Goal: Task Accomplishment & Management: Complete application form

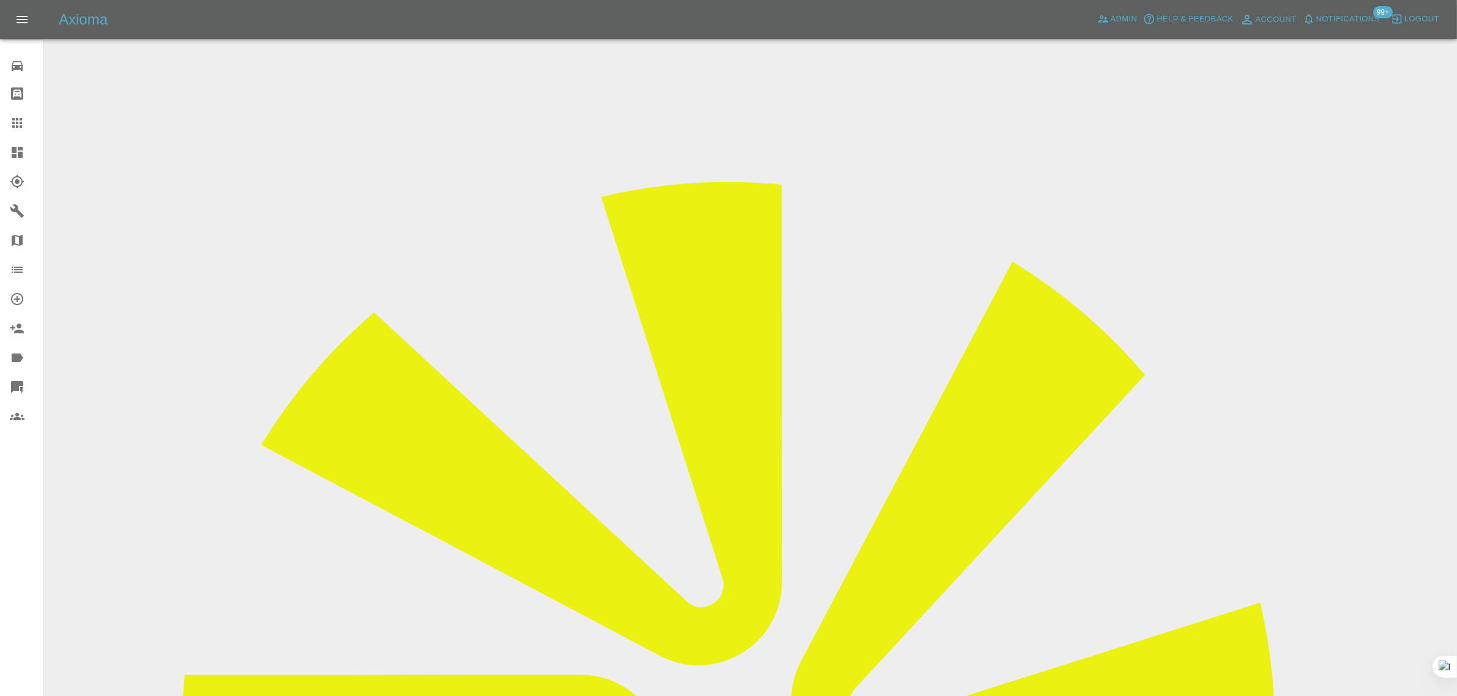
click at [13, 127] on icon at bounding box center [17, 123] width 10 height 10
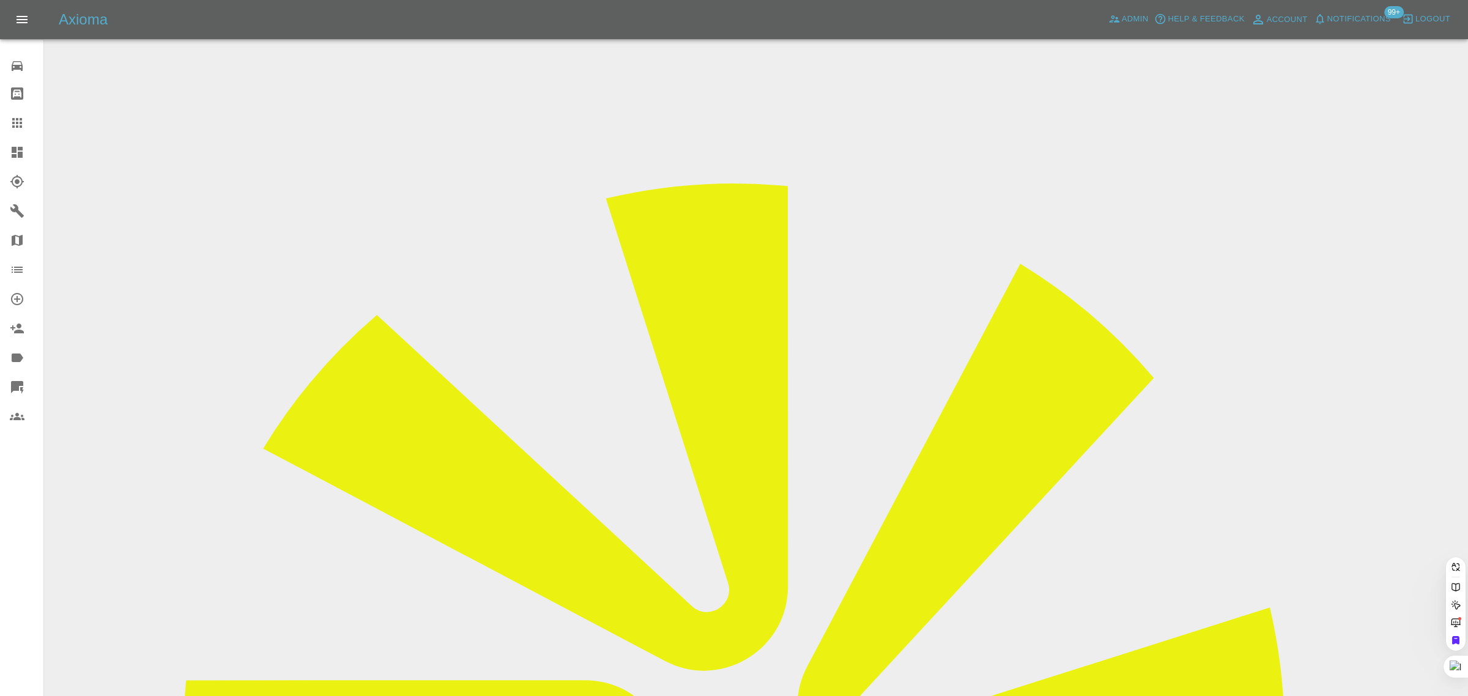
paste input "[EMAIL_ADDRESS][DOMAIN_NAME]"
type input "[EMAIL_ADDRESS][DOMAIN_NAME]"
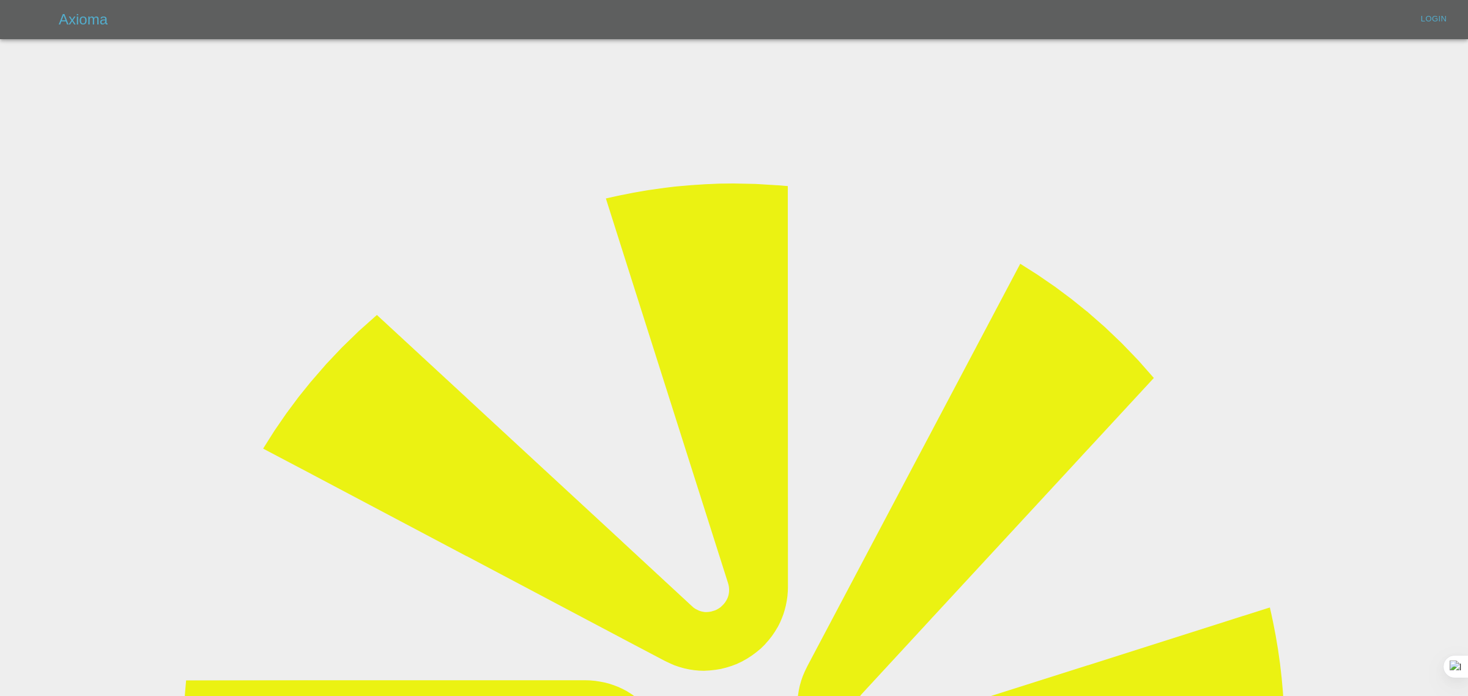
type input "[EMAIL_ADDRESS][DOMAIN_NAME]"
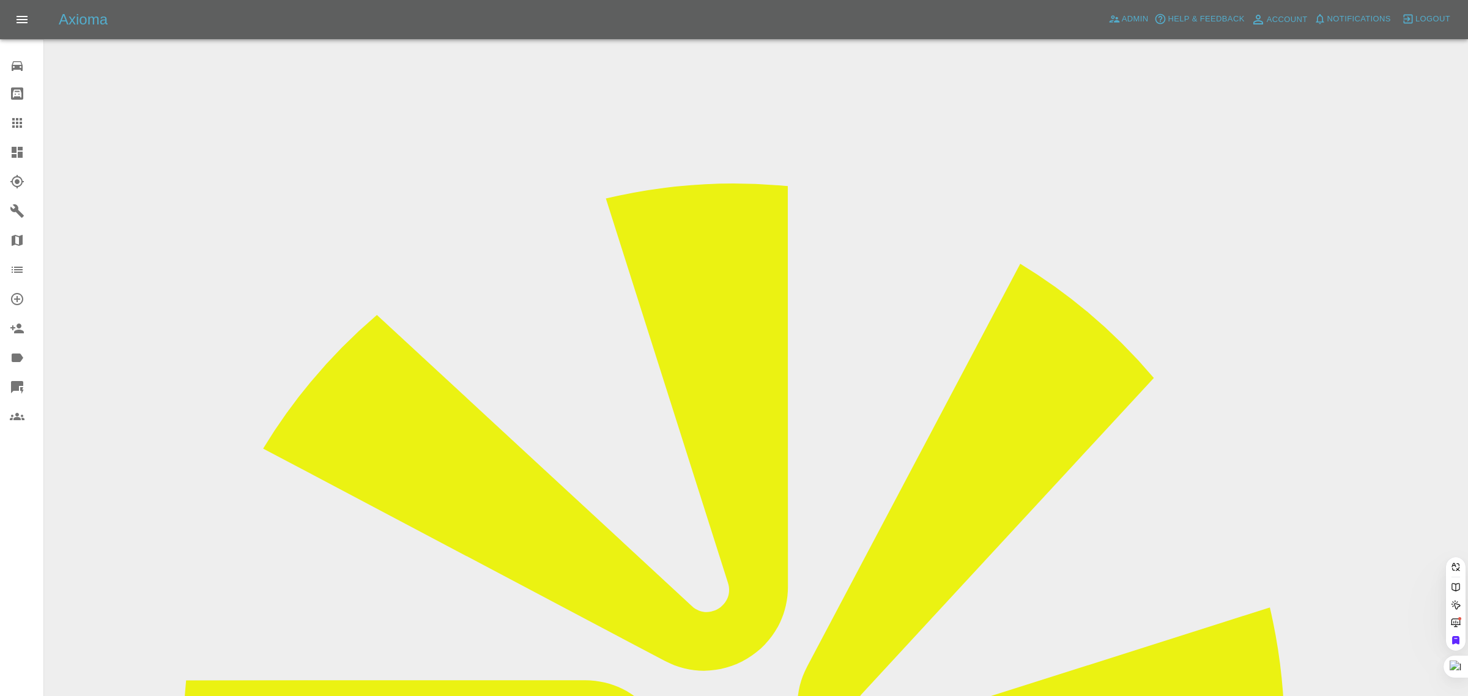
paste input "[EMAIL_ADDRESS][DOMAIN_NAME]"
type input "[EMAIL_ADDRESS][DOMAIN_NAME]"
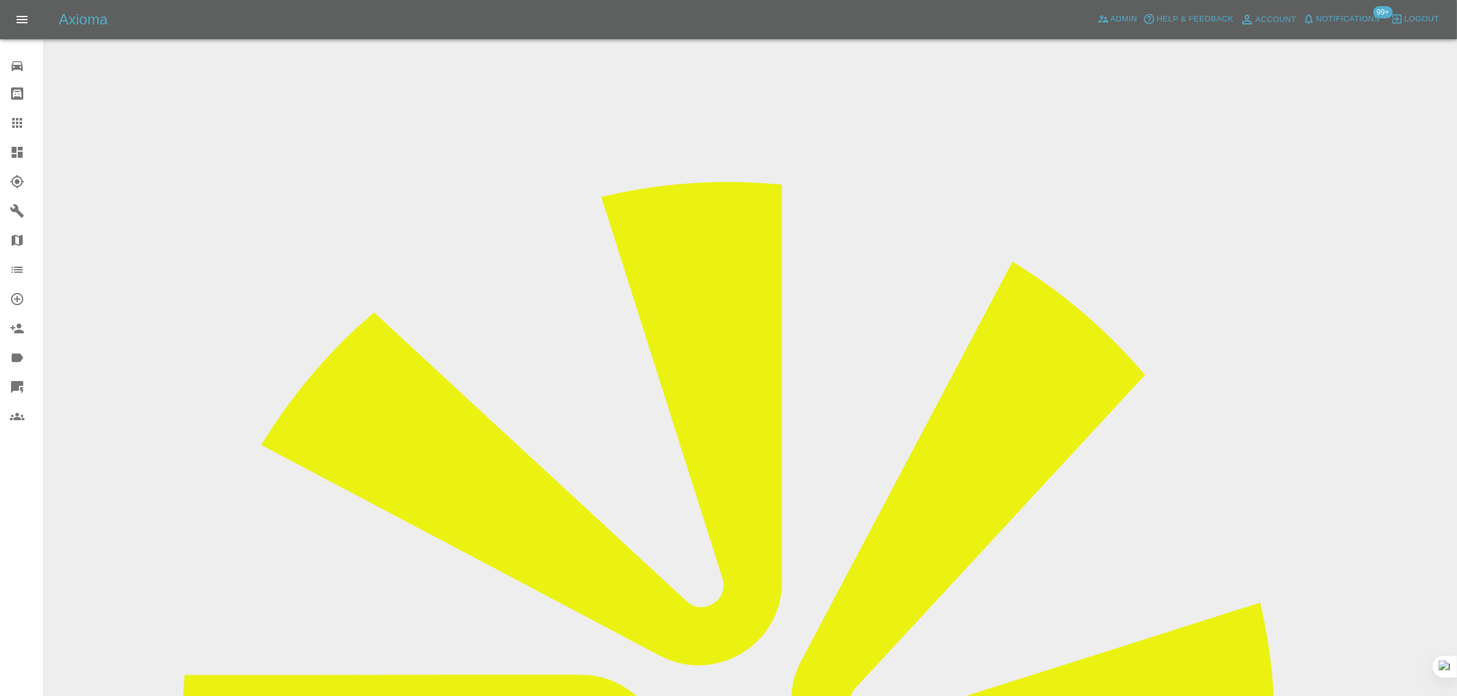
click at [0, 0] on input "Choose files (pdf)" at bounding box center [0, 0] width 0 height 0
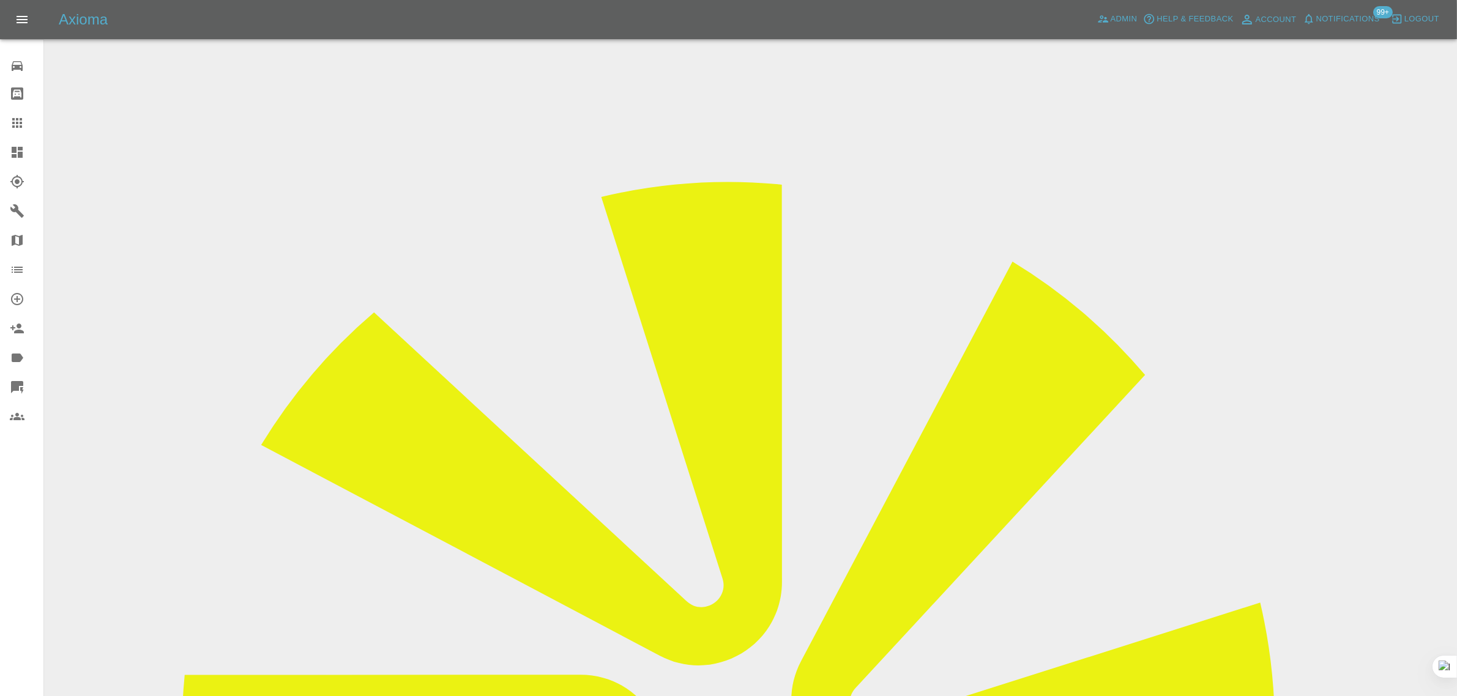
click at [0, 0] on input "Choose files (pdf)" at bounding box center [0, 0] width 0 height 0
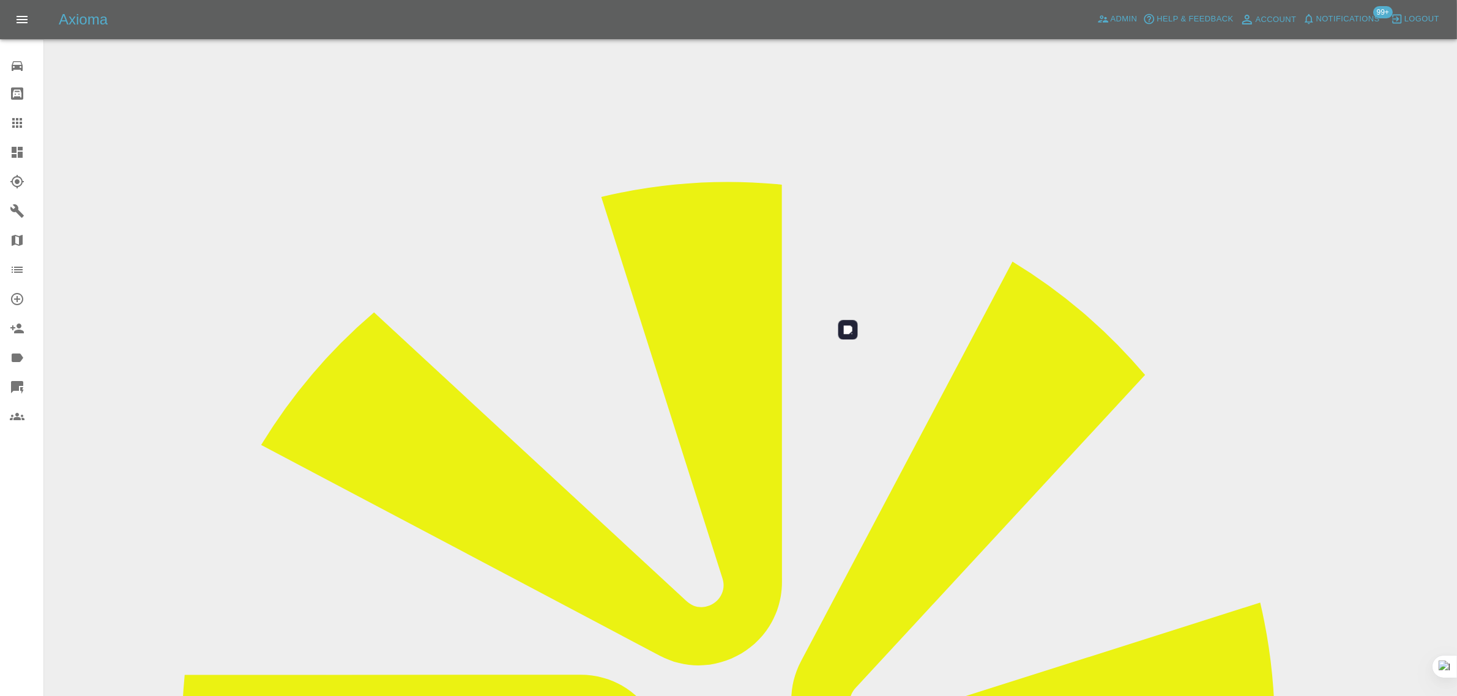
scroll to position [60, 0]
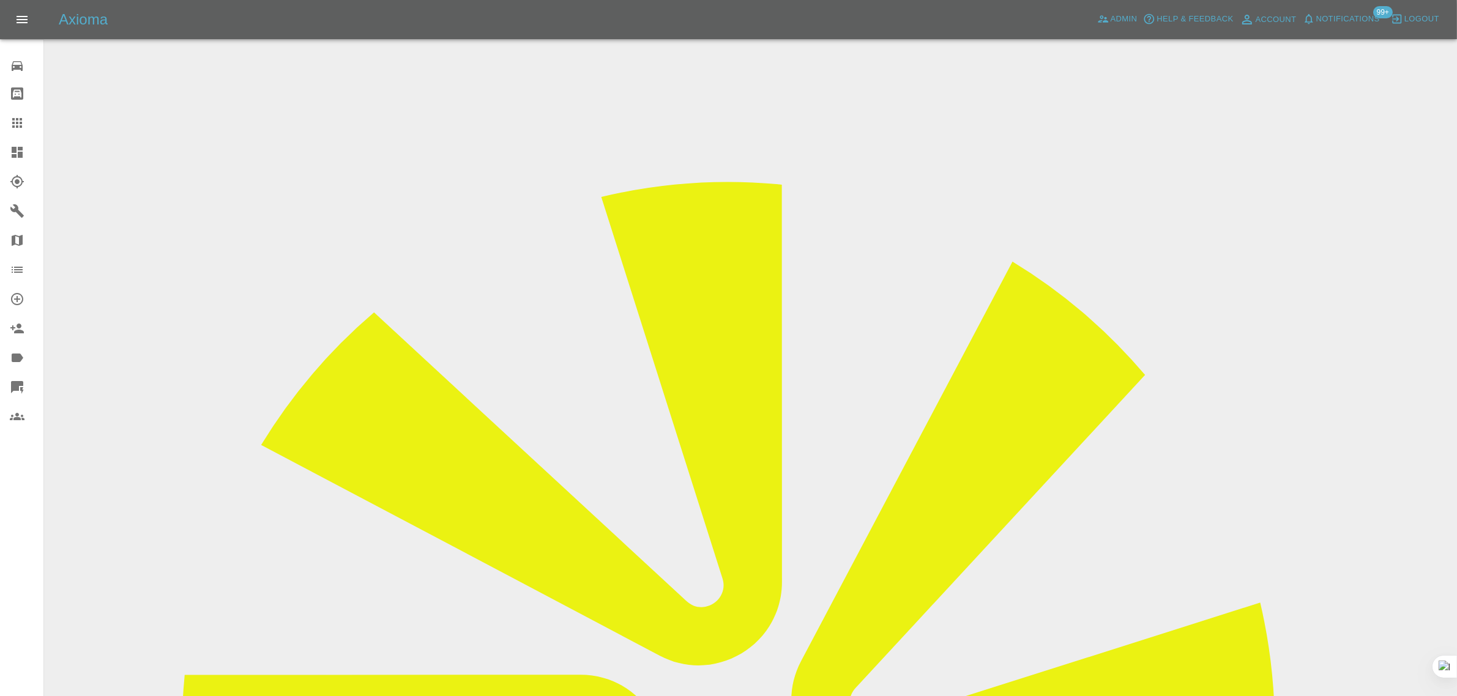
click at [20, 125] on icon at bounding box center [17, 123] width 15 height 15
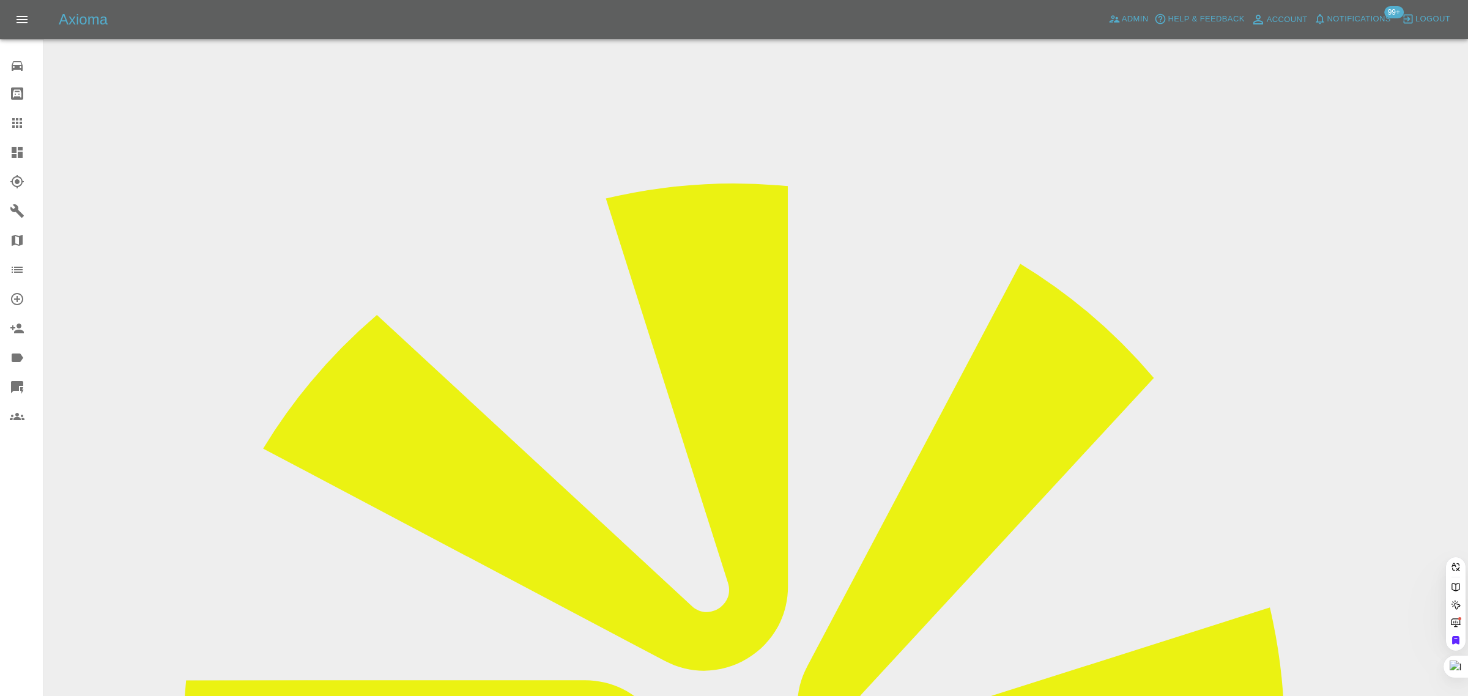
paste input "[PERSON_NAME][EMAIL_ADDRESS][DOMAIN_NAME]"
type input "[PERSON_NAME][EMAIL_ADDRESS][DOMAIN_NAME]"
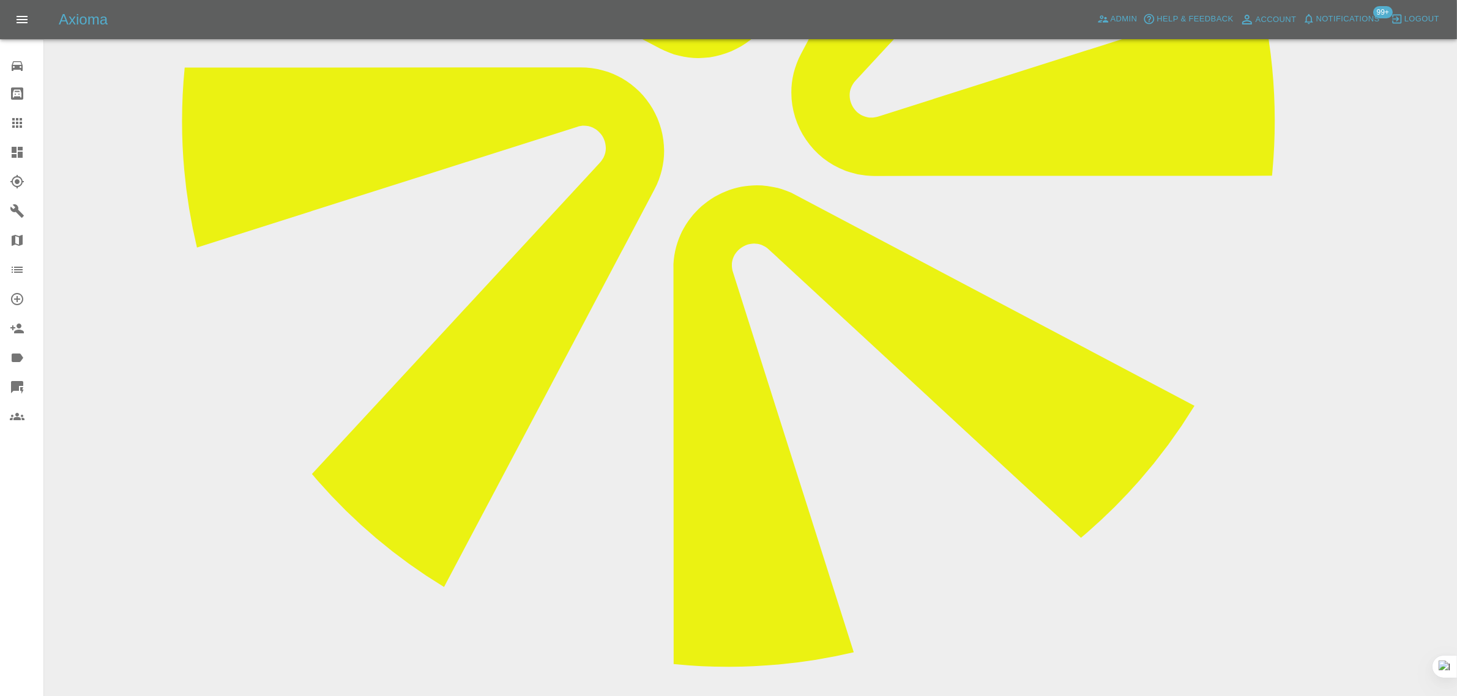
scroll to position [659, 0]
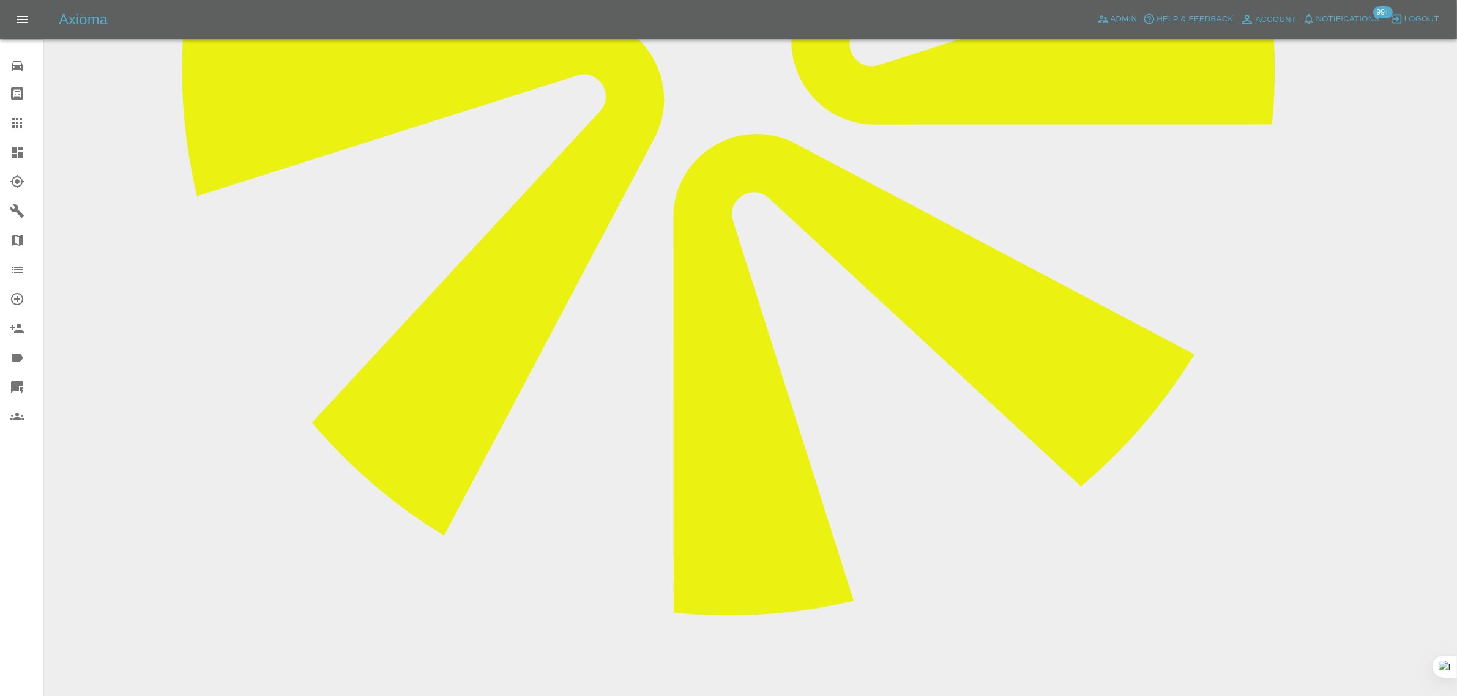
drag, startPoint x: 567, startPoint y: 560, endPoint x: 1340, endPoint y: 560, distance: 773.9
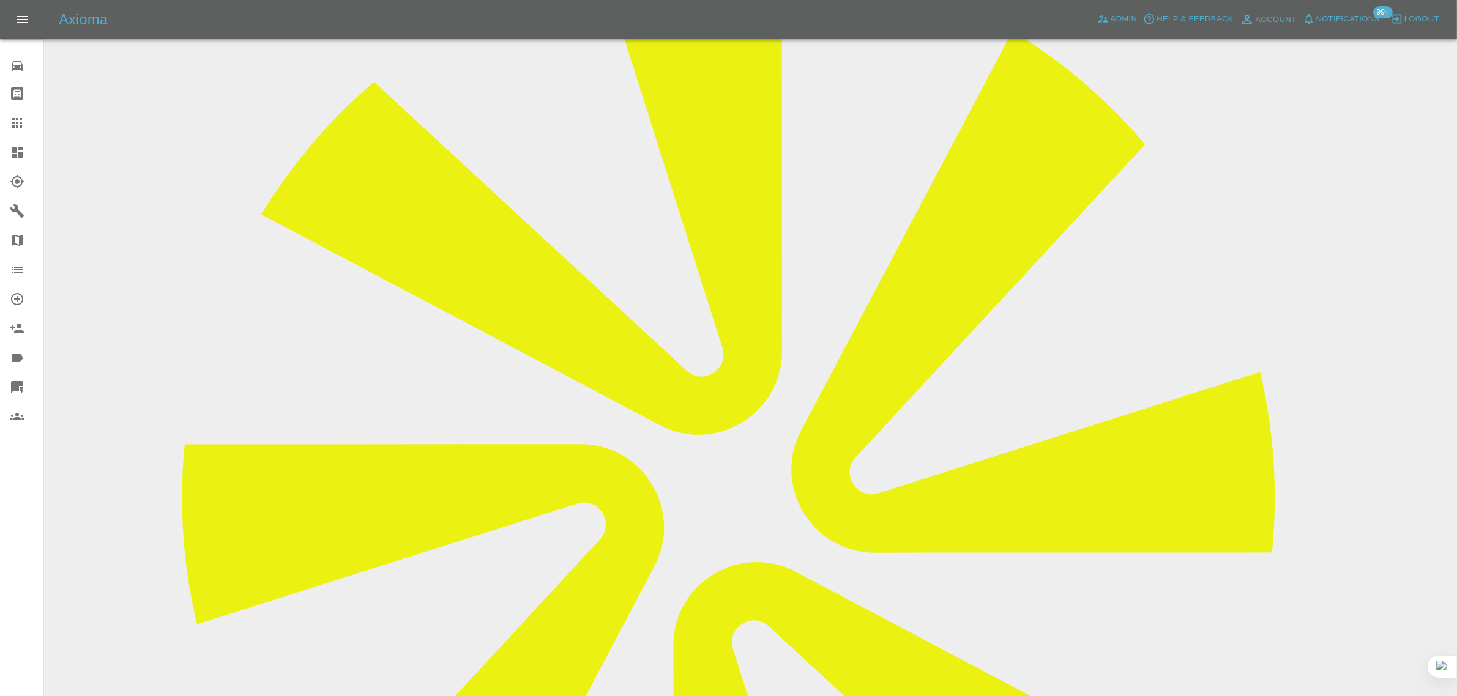
scroll to position [47, 0]
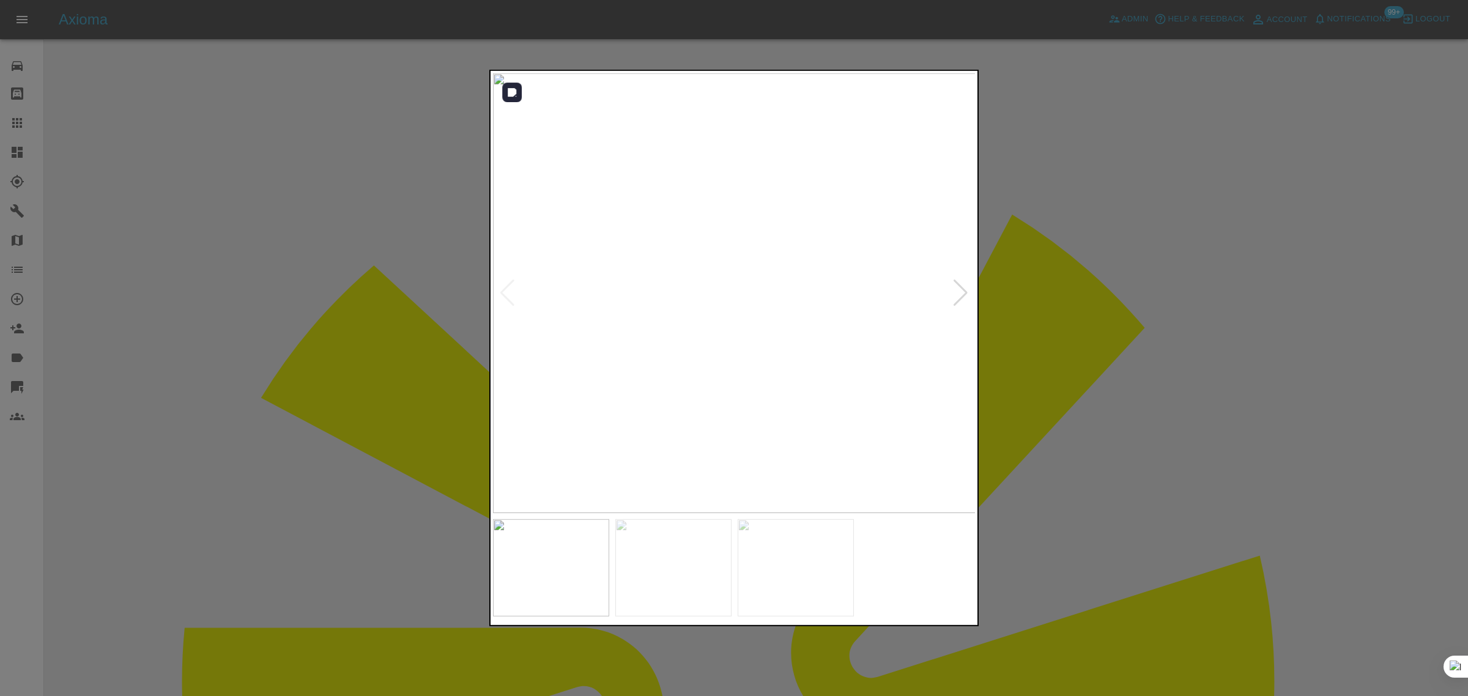
click at [967, 298] on div at bounding box center [961, 293] width 17 height 27
click at [967, 298] on img at bounding box center [734, 293] width 483 height 440
click at [967, 299] on img at bounding box center [734, 293] width 483 height 440
click at [505, 286] on div at bounding box center [507, 293] width 17 height 27
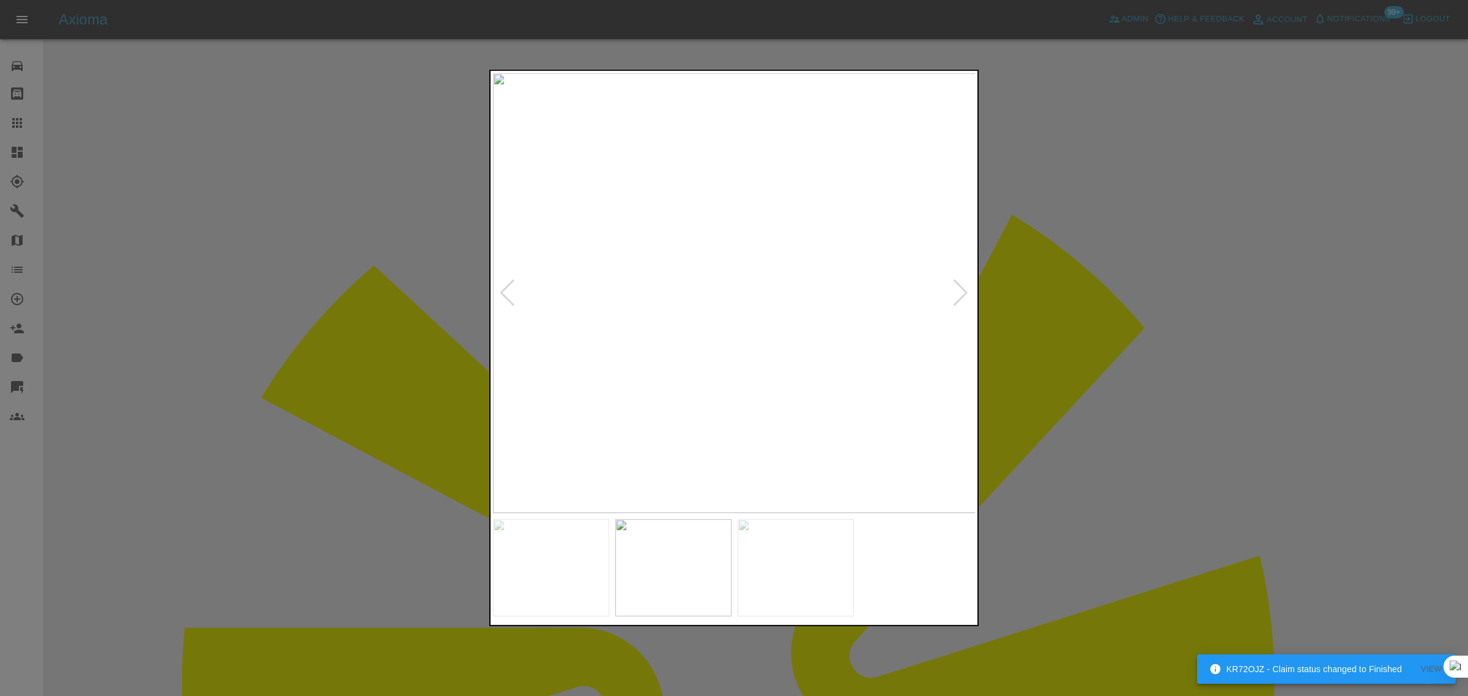
click at [505, 286] on div at bounding box center [507, 293] width 17 height 27
click at [505, 286] on img at bounding box center [734, 293] width 483 height 440
click at [965, 291] on div at bounding box center [961, 293] width 17 height 27
click at [965, 291] on img at bounding box center [734, 293] width 483 height 440
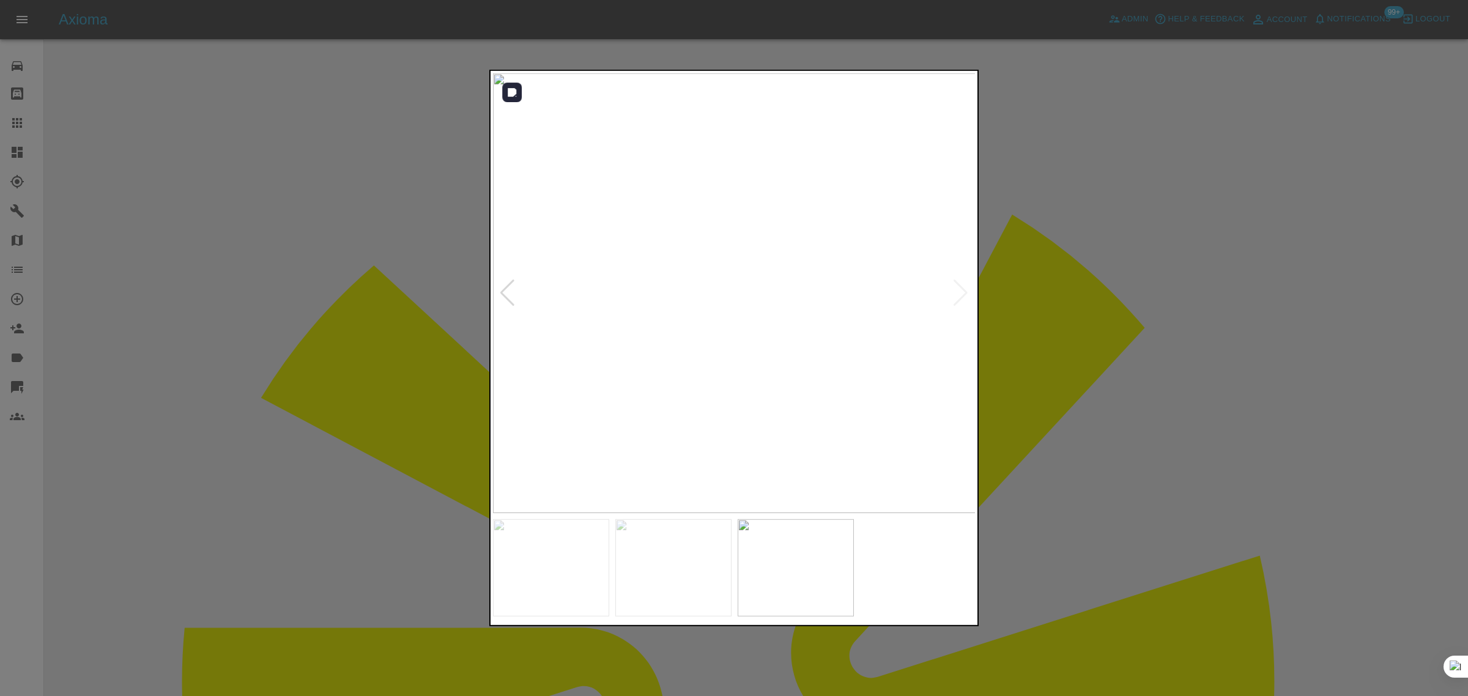
click at [965, 291] on img at bounding box center [734, 293] width 483 height 440
click at [1075, 289] on div at bounding box center [734, 348] width 1468 height 696
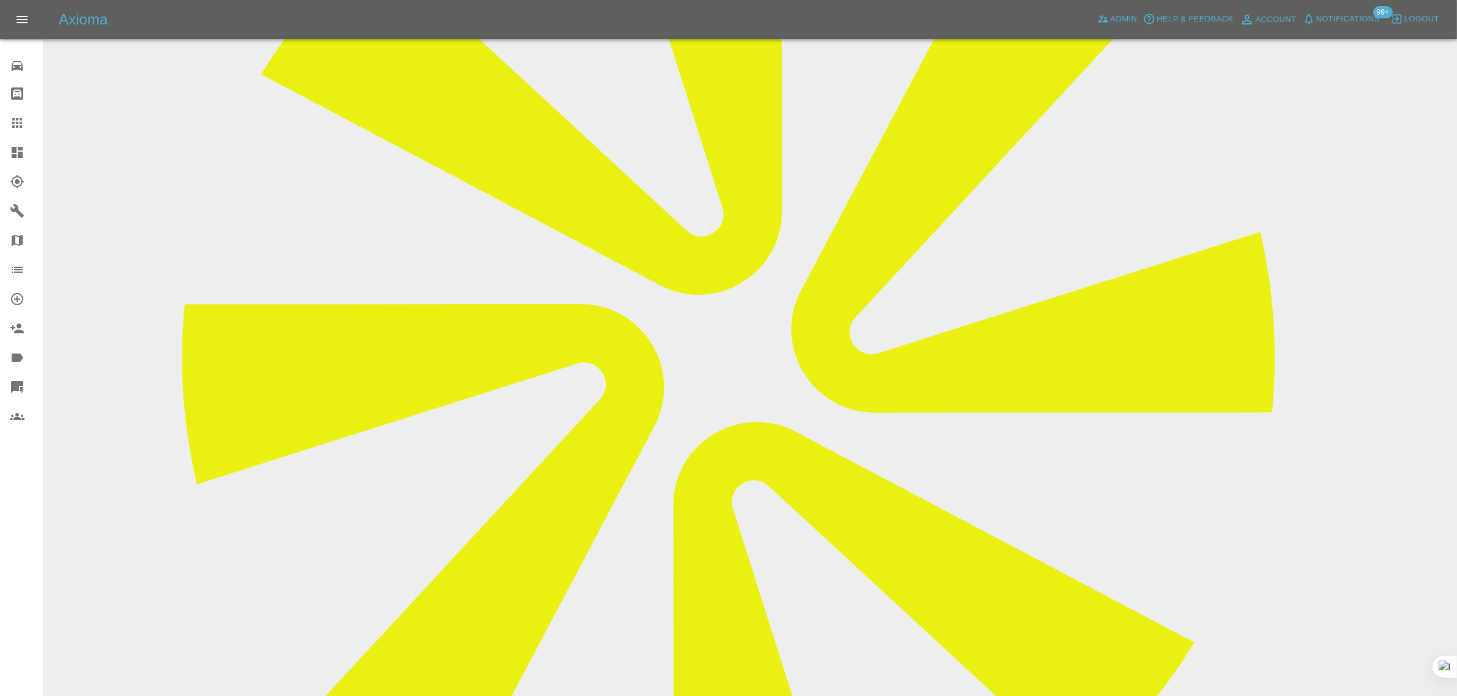
scroll to position [659, 0]
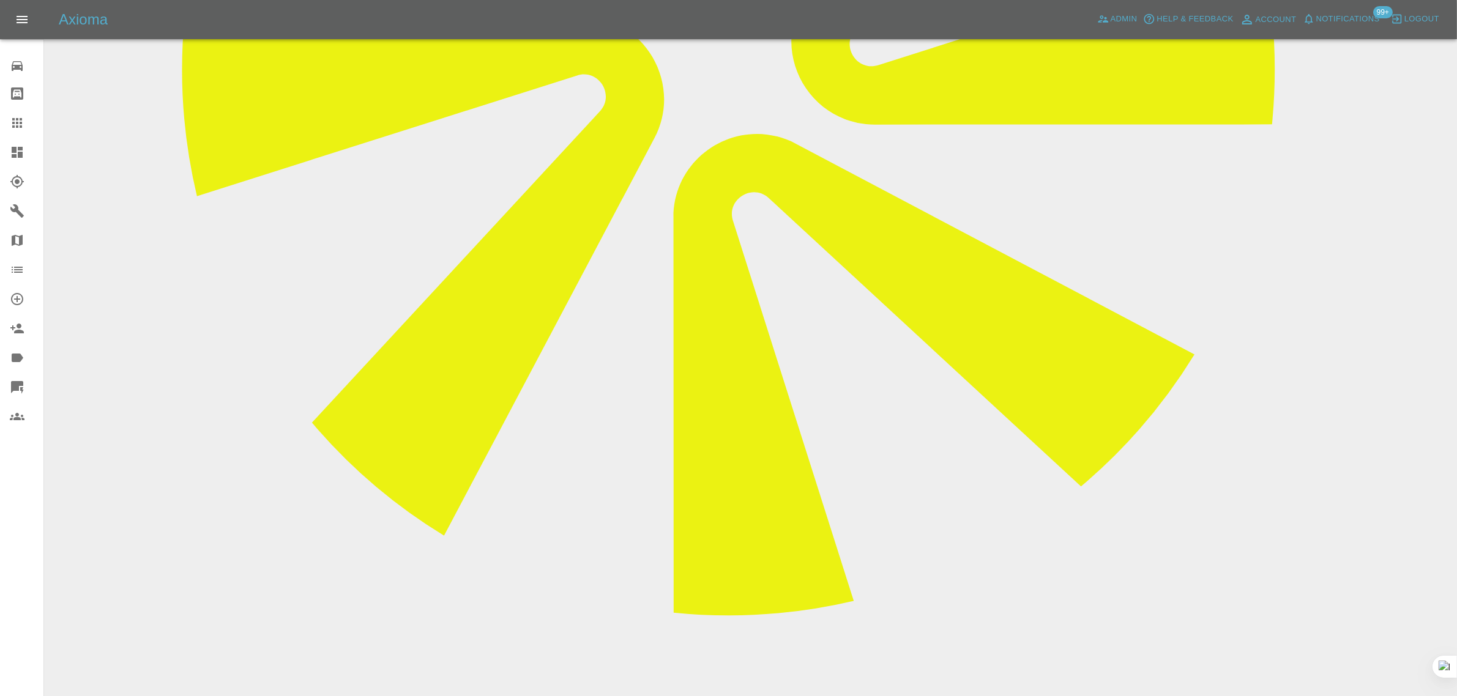
drag, startPoint x: 635, startPoint y: 554, endPoint x: 803, endPoint y: 563, distance: 167.9
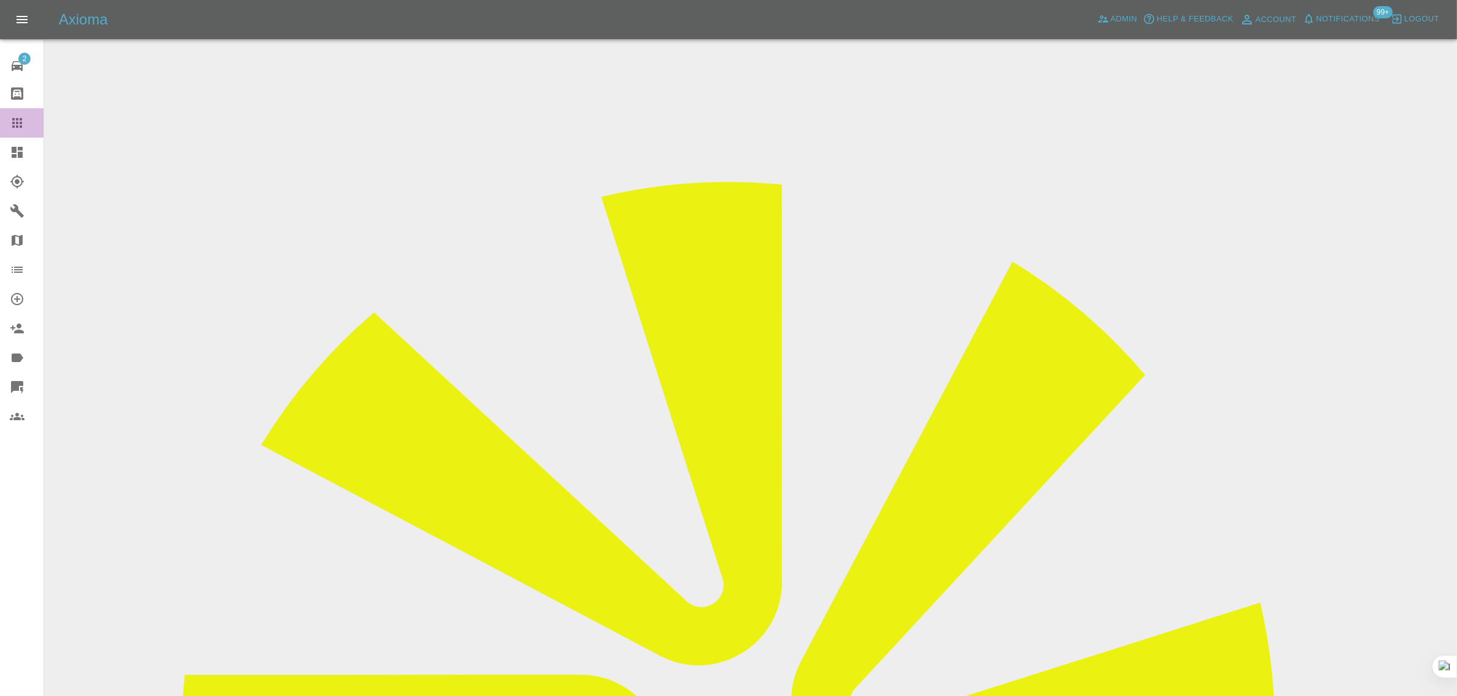
click at [10, 133] on link "Claims" at bounding box center [21, 122] width 43 height 29
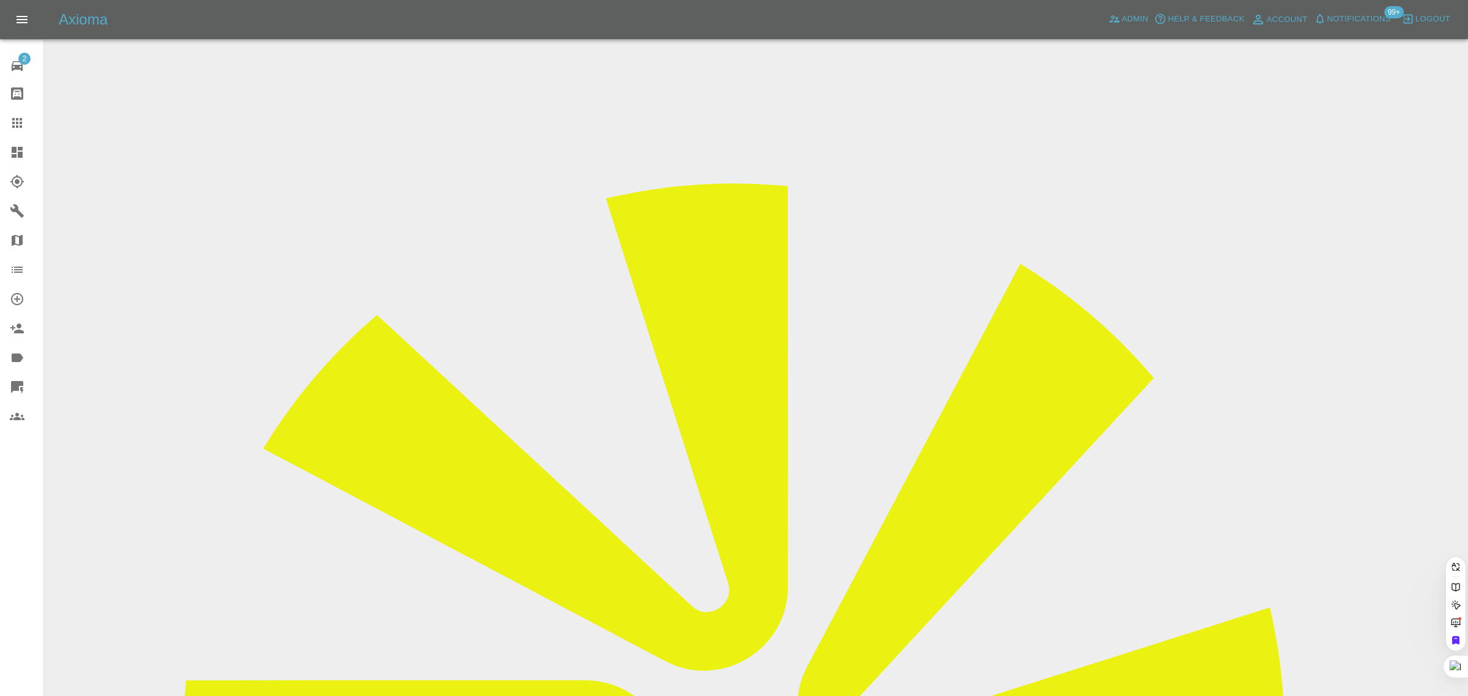
paste input "[PERSON_NAME][EMAIL_ADDRESS][DOMAIN_NAME]"
type input "[PERSON_NAME][EMAIL_ADDRESS][DOMAIN_NAME]"
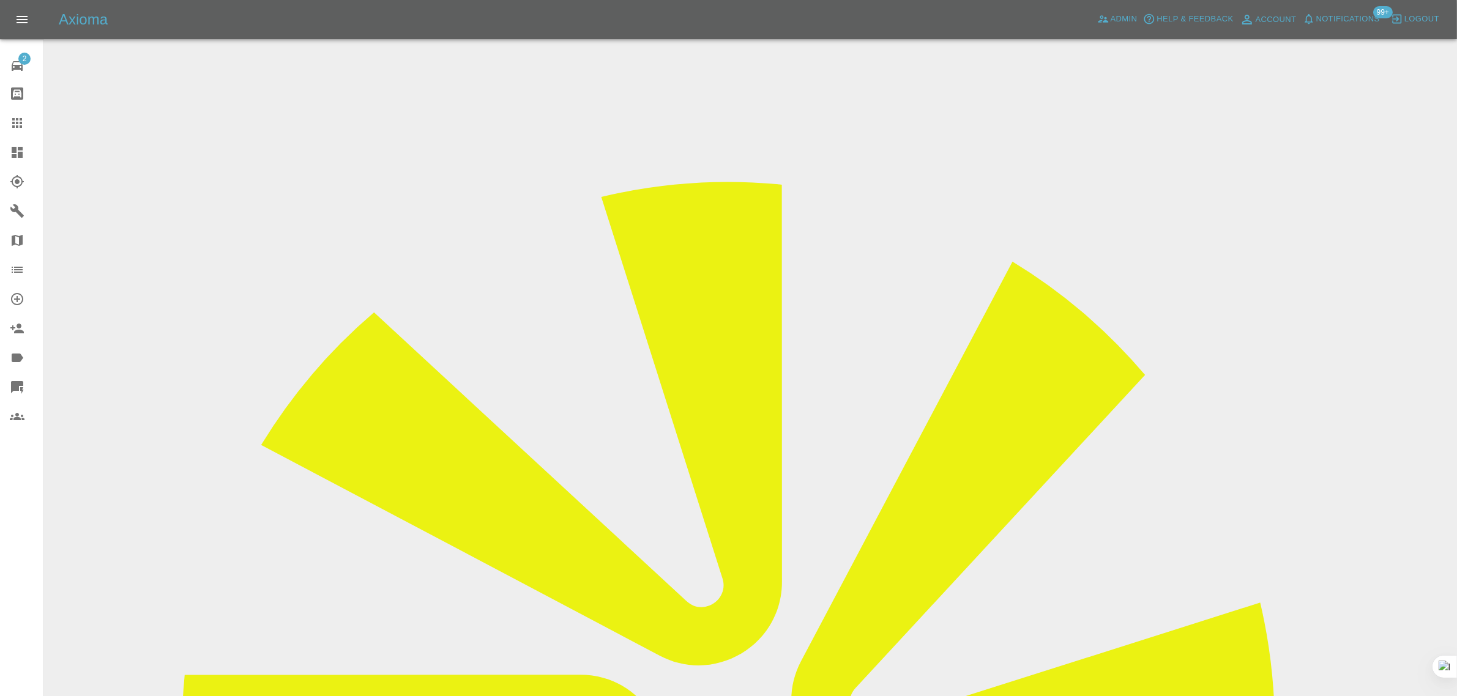
click at [11, 562] on div "2 Repair home Bodyshop home Claims Dashboard Explorer Garages Map Organization …" at bounding box center [22, 348] width 44 height 696
click at [0, 0] on input "Choose images" at bounding box center [0, 0] width 0 height 0
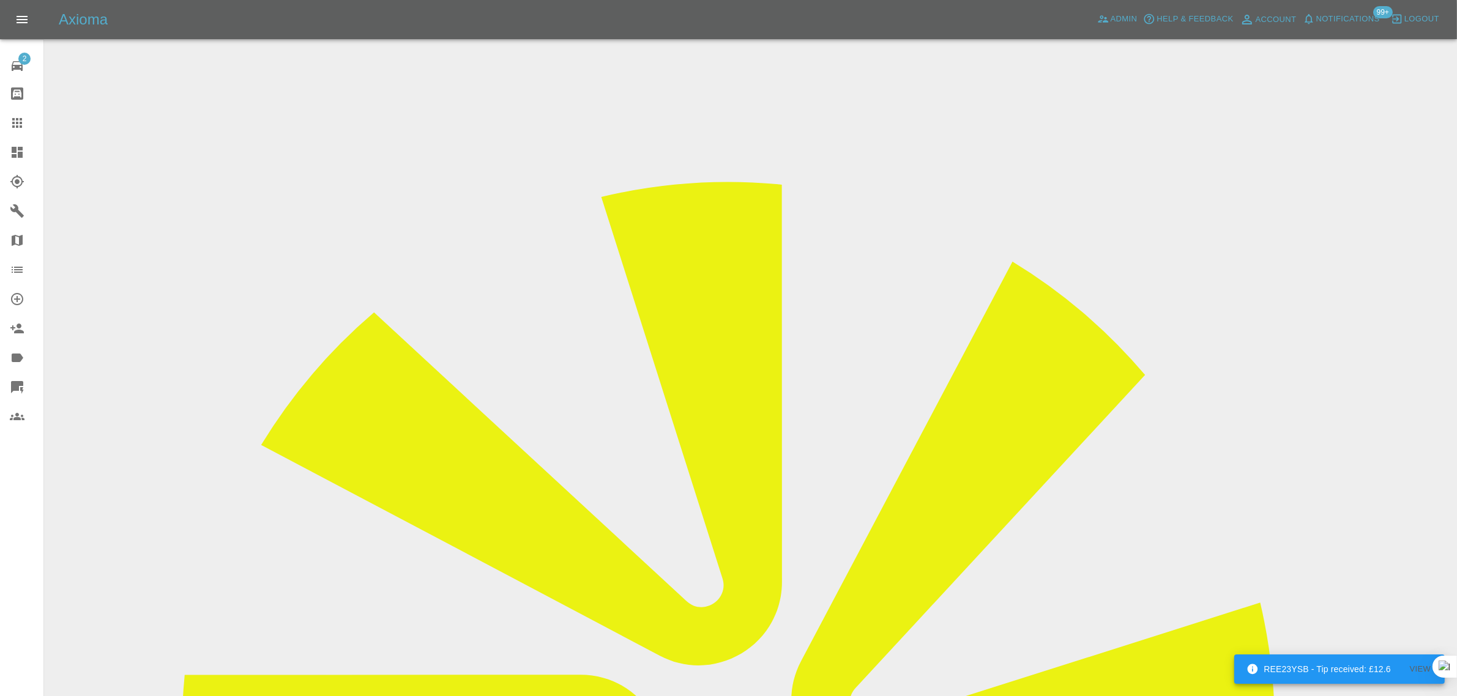
click at [0, 0] on input "Choose images" at bounding box center [0, 0] width 0 height 0
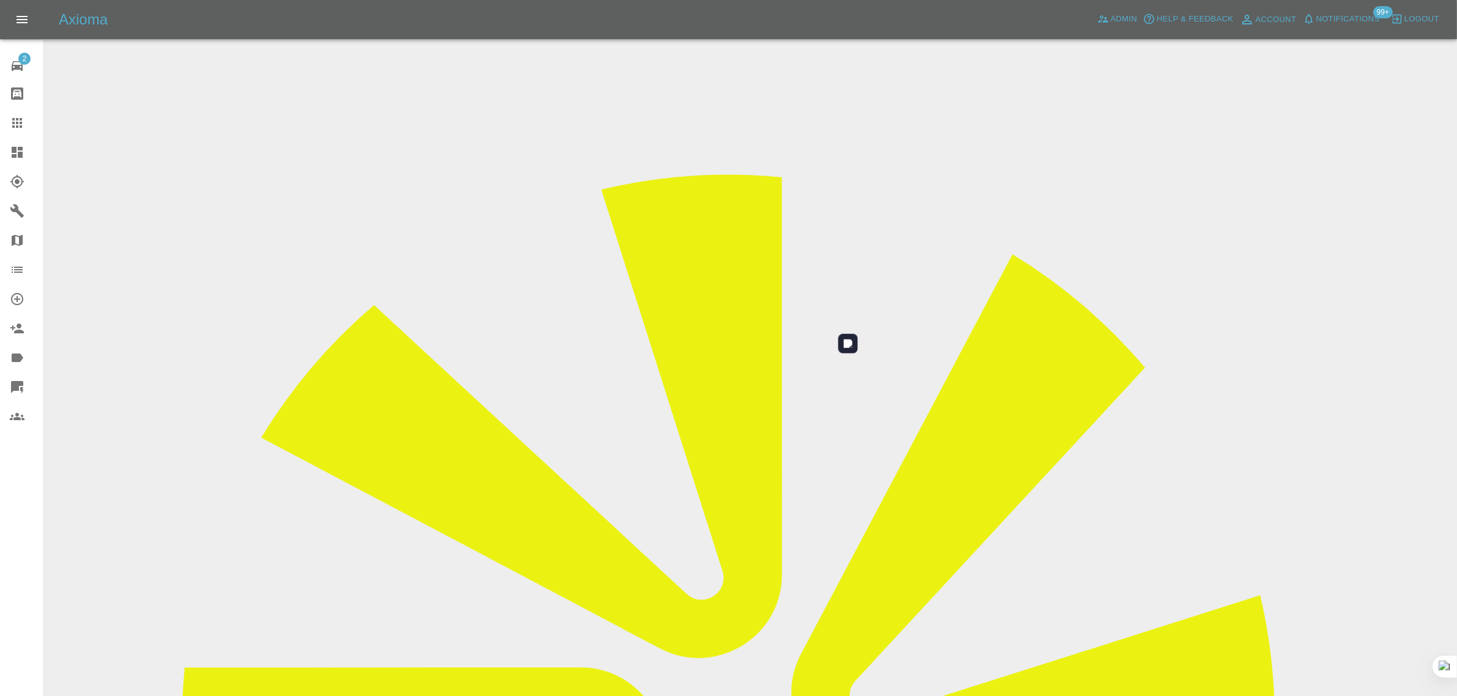
scroll to position [60, 0]
